Goal: Task Accomplishment & Management: Manage account settings

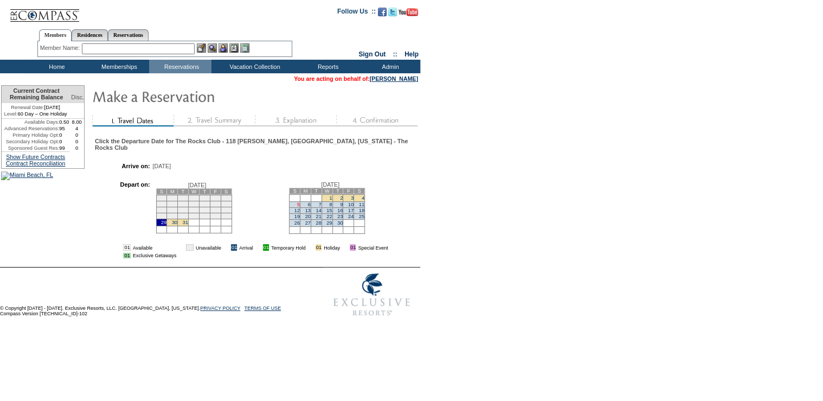
click at [299, 202] on link "5" at bounding box center [298, 204] width 3 height 5
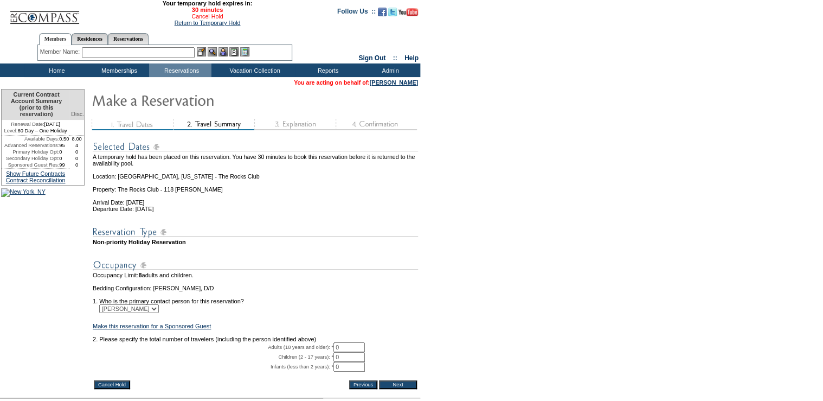
click at [205, 20] on link "Cancel Hold" at bounding box center [206, 16] width 31 height 7
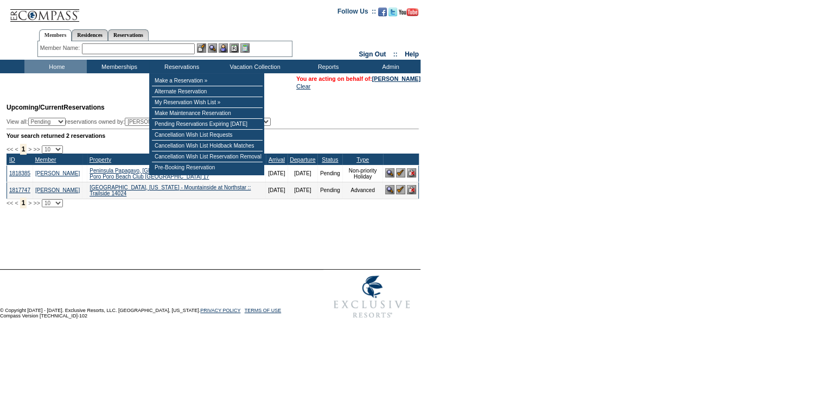
click at [165, 52] on input "text" at bounding box center [138, 48] width 113 height 11
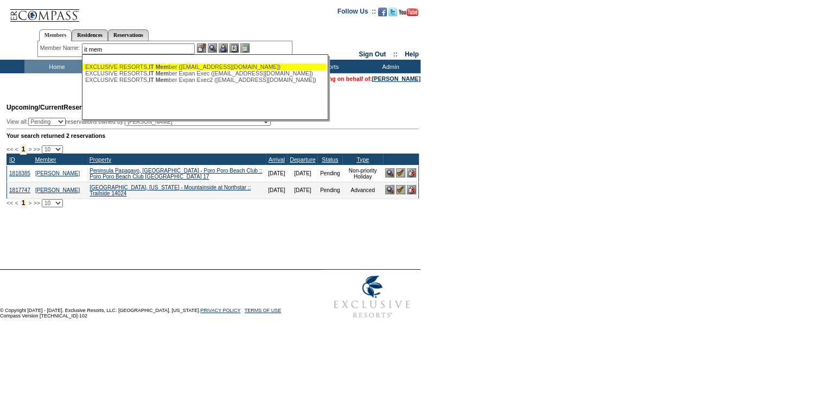
click at [221, 65] on div "EXCLUSIVE RESORTS, IT Mem ber (testmember@exclusiveresorts.com)" at bounding box center [204, 66] width 239 height 7
type input "EXCLUSIVE RESORTS, IT Member (testmember@exclusiveresorts.com)"
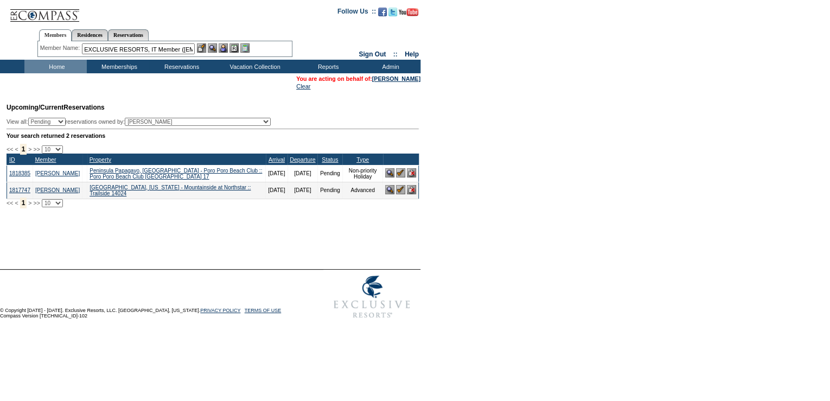
click at [222, 49] on img at bounding box center [222, 47] width 9 height 9
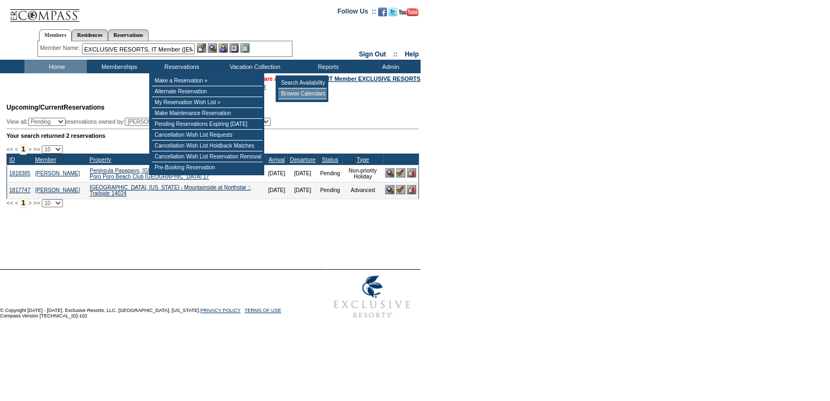
click at [303, 94] on td "Browse Calendars" at bounding box center [302, 93] width 48 height 11
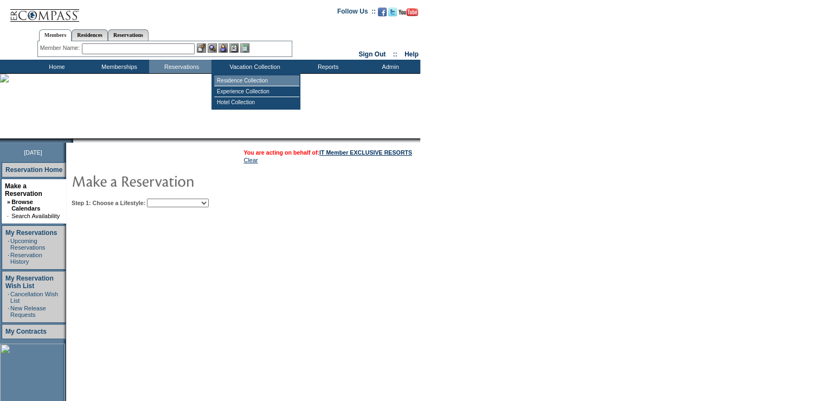
click at [249, 78] on td "Residence Collection" at bounding box center [256, 80] width 85 height 11
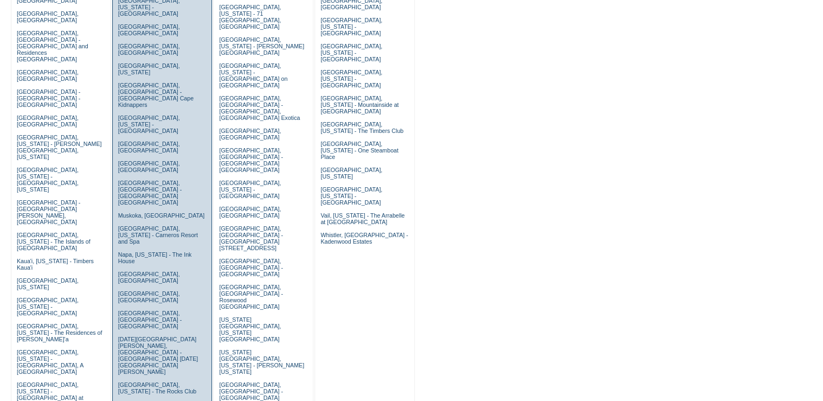
scroll to position [173, 0]
click at [136, 381] on link "[GEOGRAPHIC_DATA], [US_STATE] - The Rocks Club" at bounding box center [157, 387] width 79 height 13
